Goal: Transaction & Acquisition: Purchase product/service

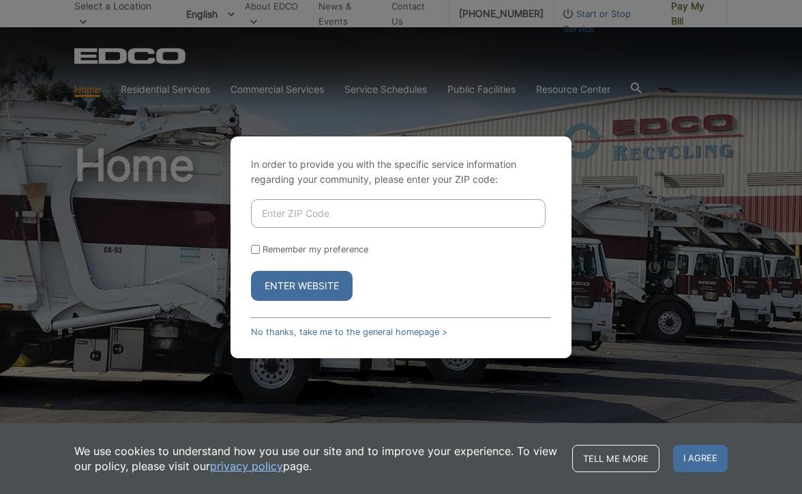
click at [339, 206] on input "Enter ZIP Code" at bounding box center [398, 213] width 295 height 29
type input "92021"
click at [403, 332] on link "No thanks, take me to the general homepage >" at bounding box center [349, 332] width 197 height 10
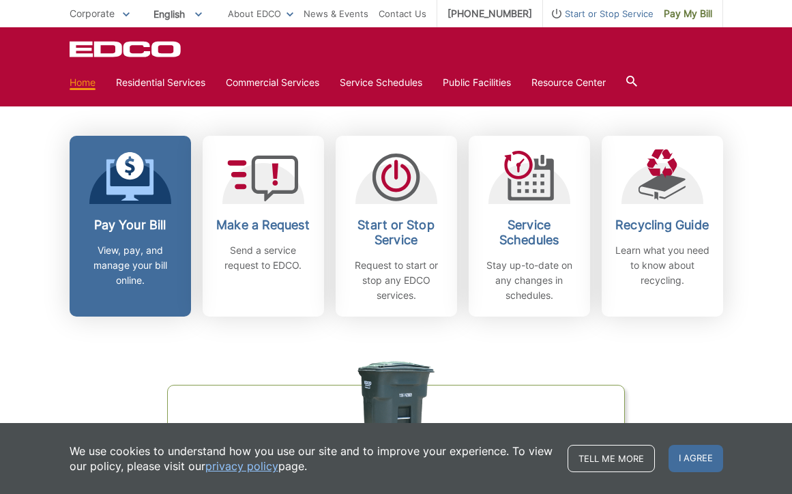
scroll to position [373, 0]
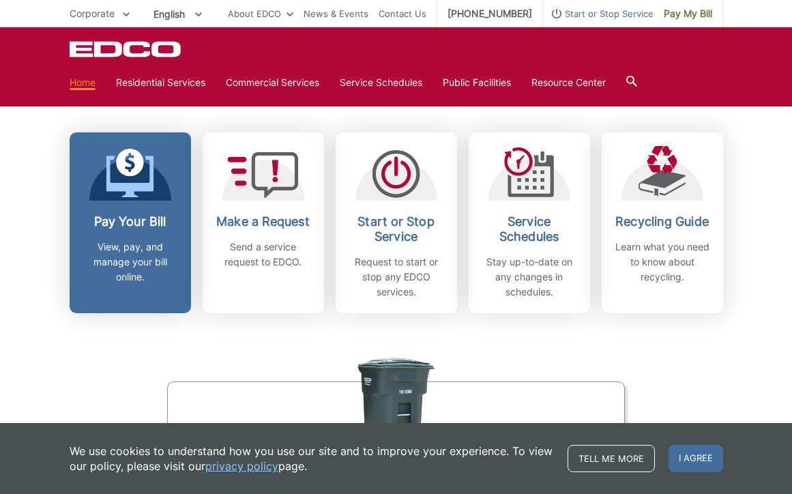
click at [126, 232] on div "Pay Your Bill View, pay, and manage your bill online." at bounding box center [130, 249] width 101 height 70
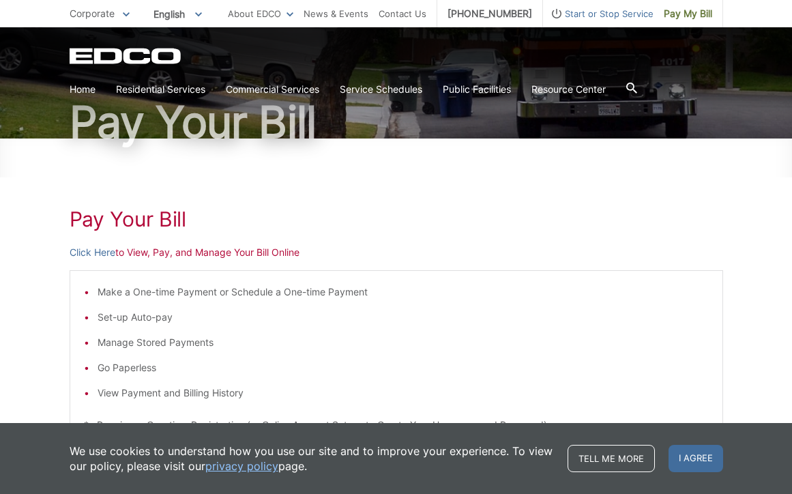
scroll to position [100, 0]
click at [196, 255] on p "Click Here to View, Pay, and Manage Your Bill Online" at bounding box center [397, 253] width 654 height 15
click at [102, 253] on link "Click Here" at bounding box center [93, 253] width 46 height 15
